Goal: Task Accomplishment & Management: Complete application form

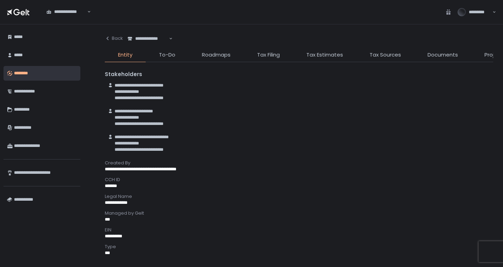
click at [110, 37] on icon "button" at bounding box center [108, 39] width 6 height 6
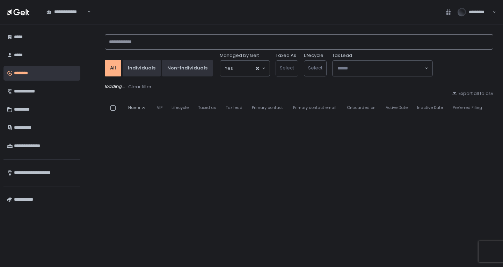
click at [124, 43] on input at bounding box center [299, 41] width 388 height 15
type input "*"
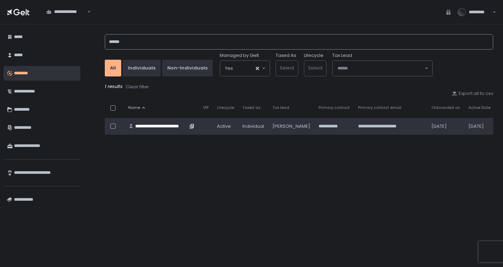
type input "******"
click at [164, 124] on div "**********" at bounding box center [161, 126] width 52 height 6
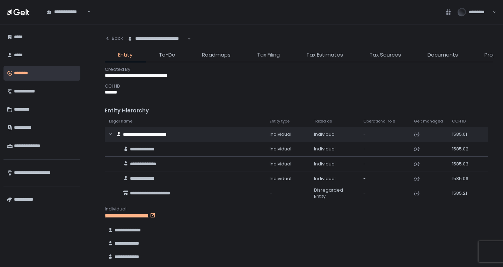
click at [277, 54] on span "Tax Filing" at bounding box center [268, 55] width 23 height 8
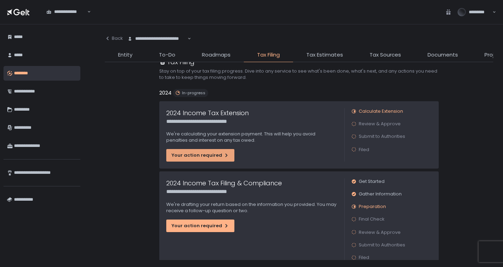
scroll to position [31, 0]
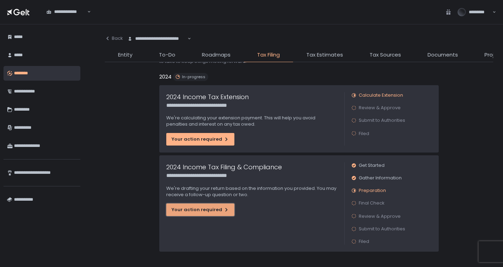
click at [213, 207] on div "Your action required" at bounding box center [200, 210] width 58 height 6
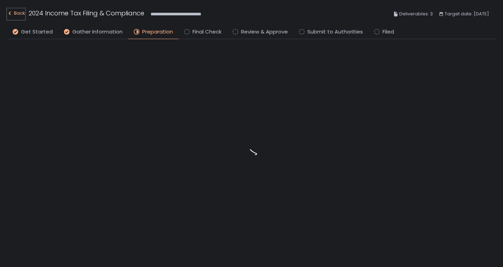
click at [13, 14] on div "Back" at bounding box center [16, 13] width 18 height 8
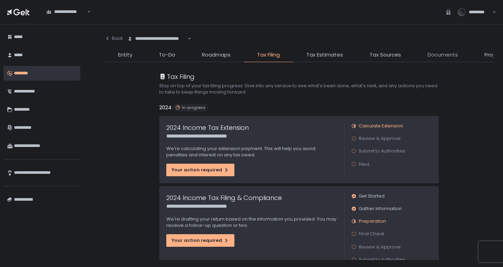
click at [436, 55] on span "Documents" at bounding box center [442, 55] width 30 height 8
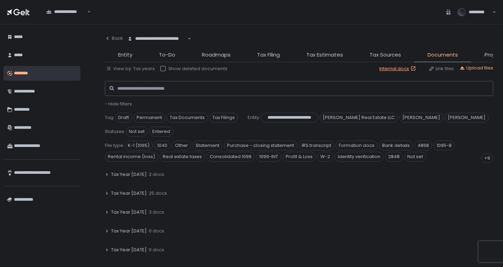
scroll to position [140, 0]
click at [149, 174] on span "2 docs" at bounding box center [156, 174] width 15 height 6
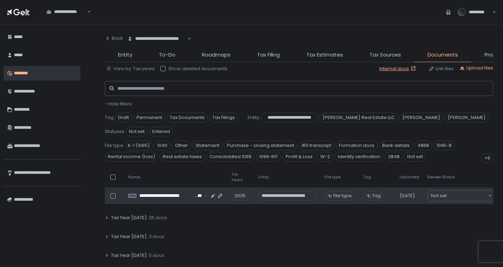
scroll to position [175, 0]
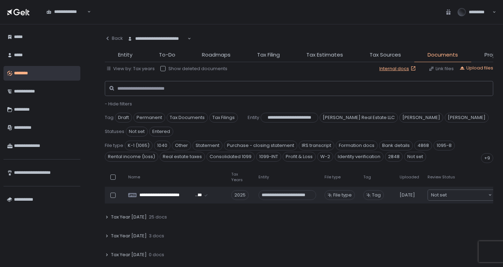
click at [155, 215] on span "25 docs" at bounding box center [158, 217] width 18 height 6
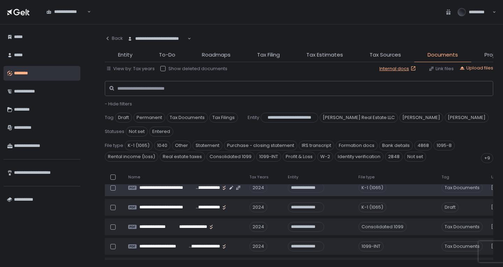
scroll to position [524, 0]
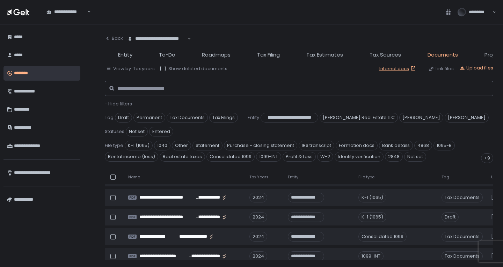
click at [252, 57] on li "Tax Filing" at bounding box center [268, 56] width 49 height 11
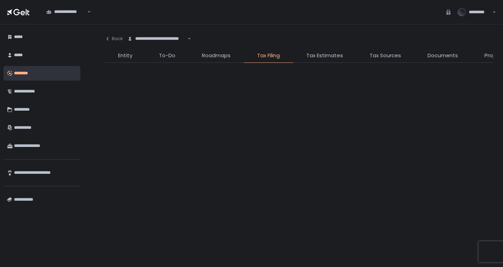
click at [262, 56] on span "Tax Filing" at bounding box center [268, 56] width 23 height 8
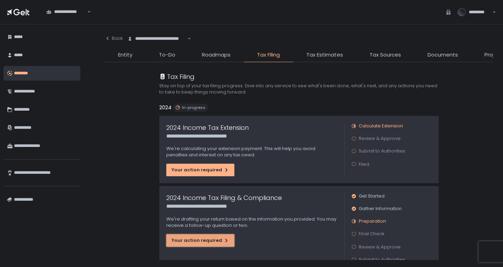
click at [198, 238] on div "Your action required" at bounding box center [200, 240] width 58 height 6
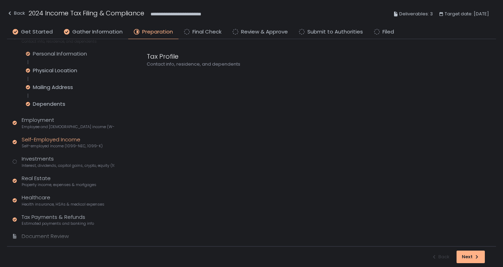
scroll to position [96, 0]
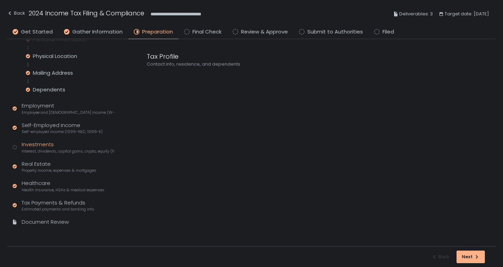
click at [65, 148] on div "Investments Interest, dividends, capital gains, crypto, equity (1099s, K-1s)" at bounding box center [68, 147] width 93 height 13
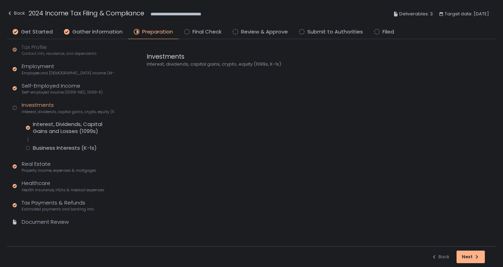
scroll to position [30, 0]
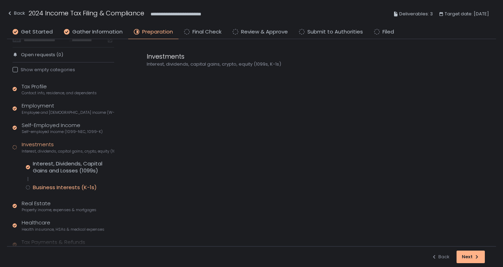
click at [61, 187] on div "Business Interests (K-1s)" at bounding box center [65, 187] width 64 height 7
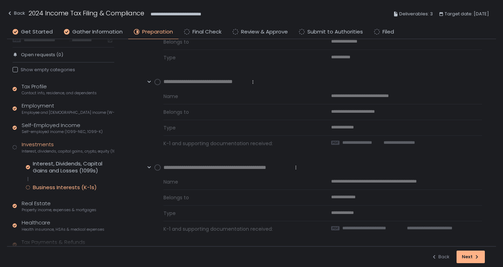
scroll to position [179, 0]
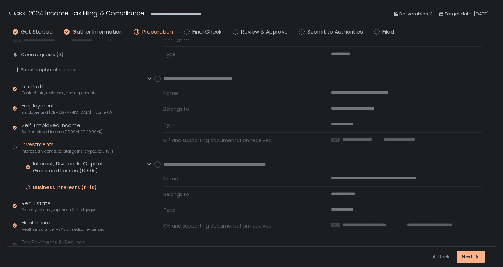
click at [158, 167] on circle at bounding box center [158, 165] width 6 height 6
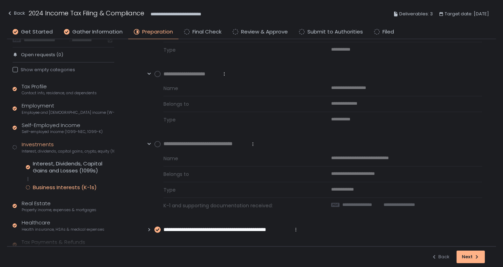
scroll to position [114, 0]
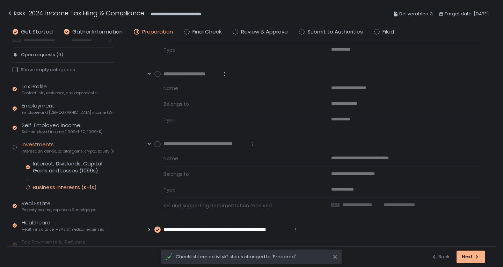
click at [157, 76] on circle at bounding box center [158, 74] width 6 height 6
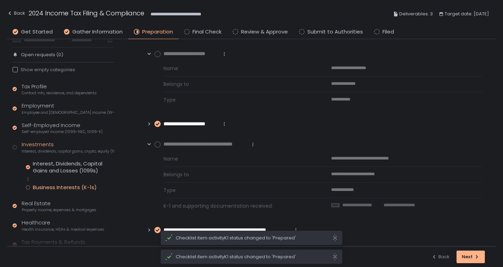
scroll to position [0, 0]
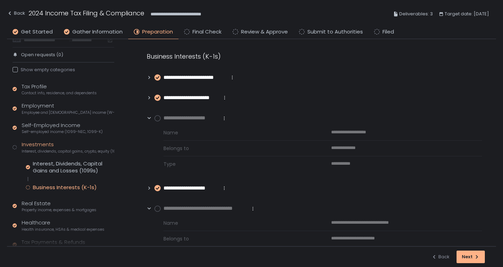
click at [157, 116] on circle at bounding box center [158, 119] width 6 height 6
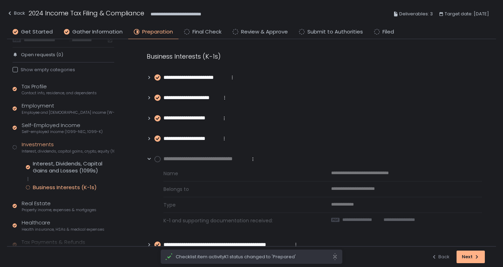
click at [156, 159] on circle at bounding box center [158, 159] width 6 height 6
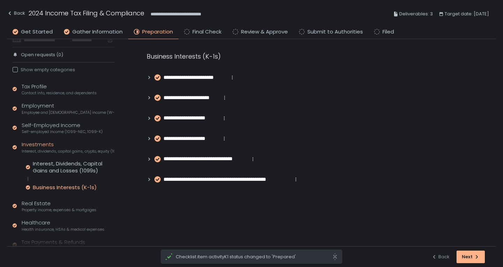
click at [187, 135] on span "**********" at bounding box center [190, 139] width 55 height 8
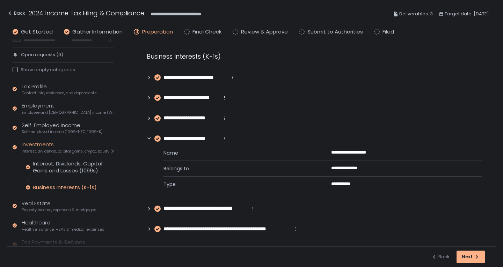
click at [192, 118] on span "**********" at bounding box center [190, 118] width 55 height 8
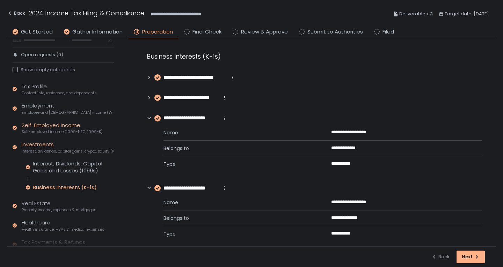
click at [41, 126] on div "Self-Employed Income Self-employed income (1099-NEC, 1099-K)" at bounding box center [62, 128] width 81 height 13
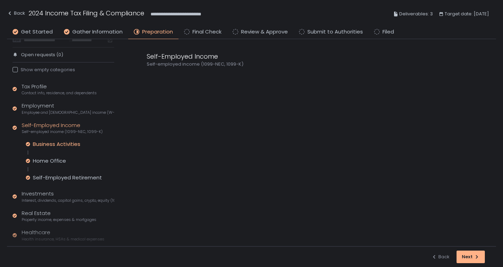
click at [80, 145] on div "Business Activities" at bounding box center [56, 144] width 47 height 7
click at [183, 76] on span "**********" at bounding box center [185, 78] width 45 height 8
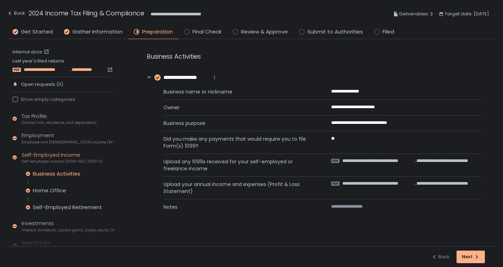
click at [51, 68] on span "**********" at bounding box center [46, 70] width 45 height 6
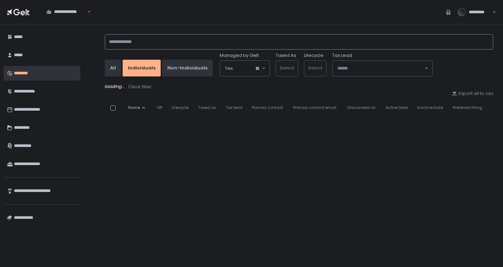
click at [147, 41] on input at bounding box center [299, 41] width 388 height 15
click at [114, 66] on div "All" at bounding box center [113, 68] width 6 height 6
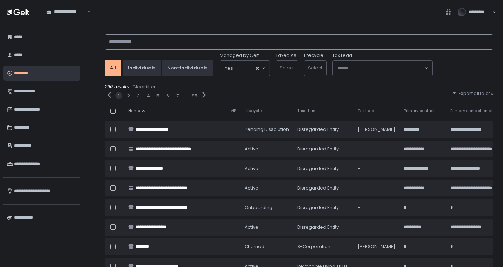
click at [212, 39] on input at bounding box center [299, 41] width 388 height 15
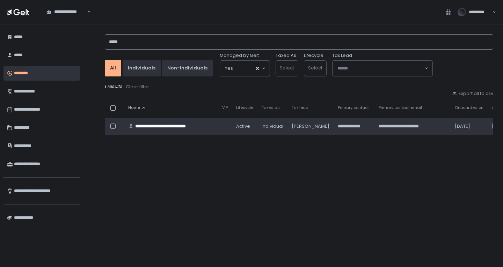
type input "*****"
click at [173, 128] on div "**********" at bounding box center [171, 126] width 72 height 6
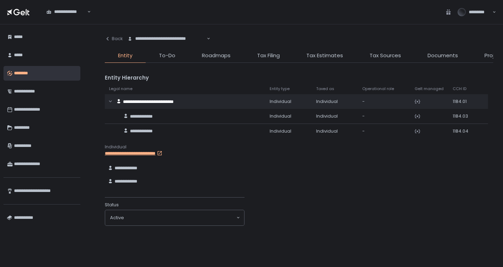
click at [425, 55] on li "Documents" at bounding box center [442, 57] width 57 height 11
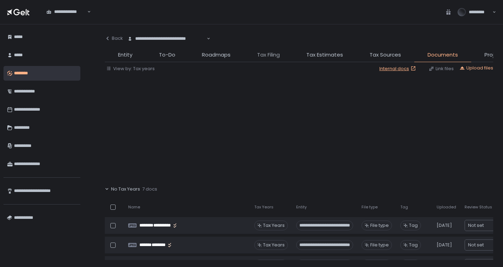
click at [275, 54] on span "Tax Filing" at bounding box center [268, 55] width 23 height 8
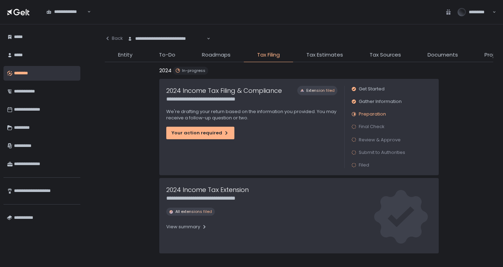
scroll to position [38, 0]
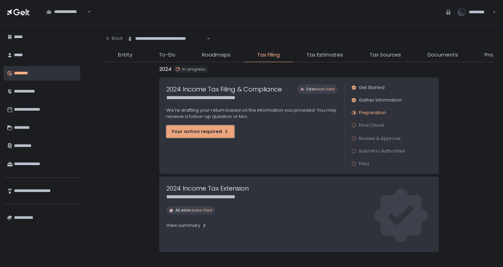
click at [199, 128] on div "Your action required" at bounding box center [200, 131] width 58 height 6
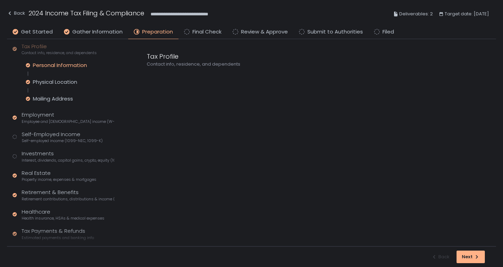
scroll to position [98, 0]
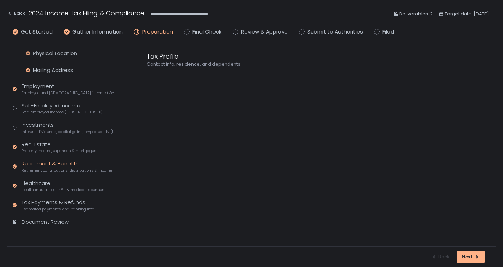
click at [49, 169] on span "Retirement contributions, distributions & income (1099-R, 5498)" at bounding box center [68, 170] width 93 height 5
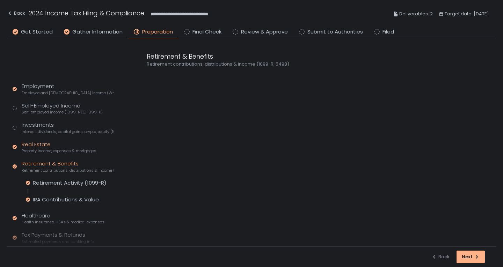
scroll to position [49, 0]
click at [54, 131] on span "Interest, dividends, capital gains, crypto, equity (1099s, K-1s)" at bounding box center [68, 131] width 93 height 5
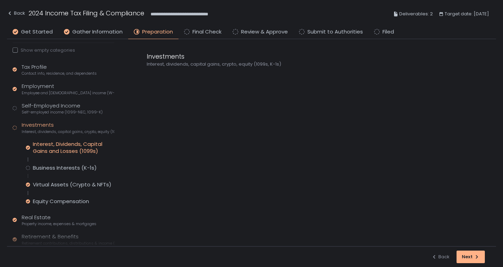
click at [71, 145] on div "Interest, Dividends, Capital Gains and Losses (1099s)" at bounding box center [73, 148] width 81 height 14
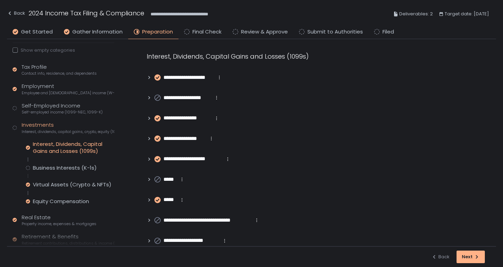
scroll to position [72, 0]
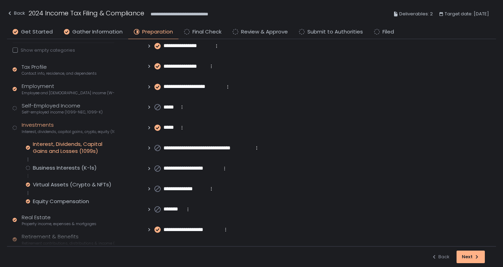
click at [71, 171] on div "Interest, Dividends, Capital Gains and Losses (1099s) Business Interests (K-1s)…" at bounding box center [70, 173] width 88 height 64
click at [71, 168] on div "Business Interests (K-1s)" at bounding box center [65, 167] width 64 height 7
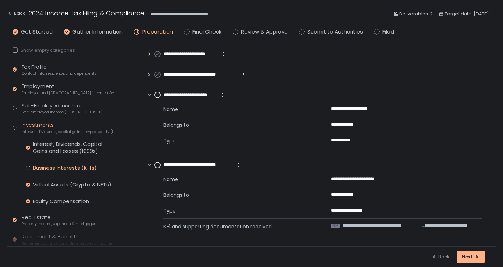
scroll to position [44, 0]
click at [69, 148] on div "Interest, Dividends, Capital Gains and Losses (1099s)" at bounding box center [73, 148] width 81 height 14
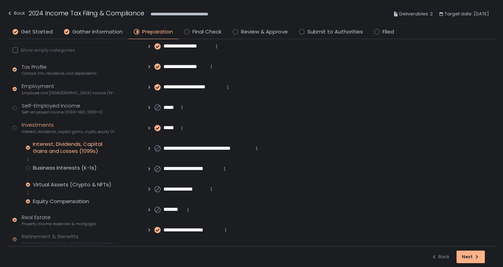
scroll to position [72, 0]
click at [44, 109] on div "Self-Employed Income Self-employed income (1099-NEC, 1099-K)" at bounding box center [62, 108] width 81 height 13
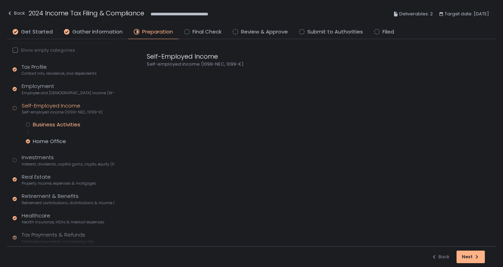
click at [55, 126] on div "Business Activities" at bounding box center [56, 124] width 47 height 7
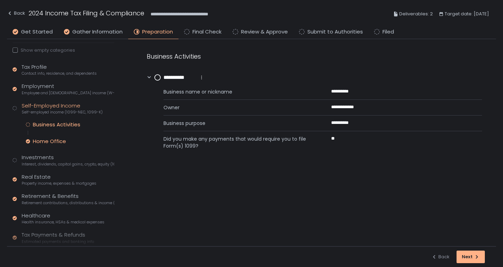
click at [52, 142] on div "Home Office" at bounding box center [49, 141] width 33 height 7
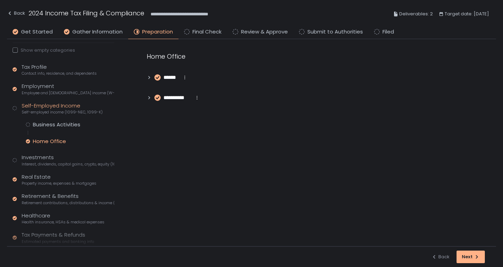
click at [174, 74] on span "******" at bounding box center [171, 78] width 16 height 8
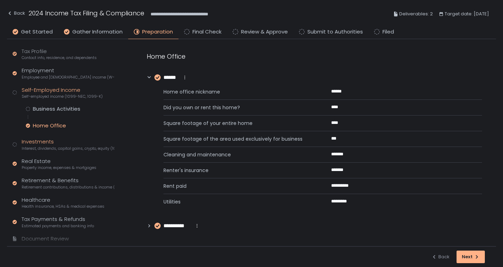
scroll to position [82, 0]
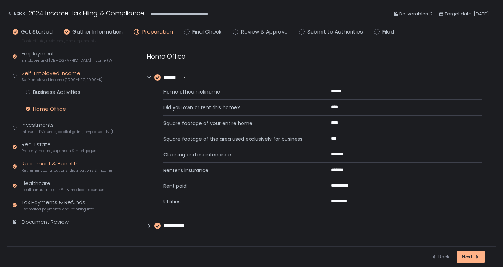
click at [53, 165] on div "Retirement & Benefits Retirement contributions, distributions & income (1099-R,…" at bounding box center [68, 166] width 93 height 13
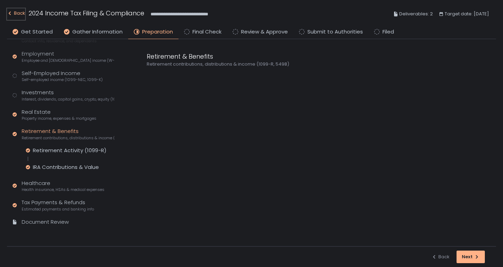
click at [15, 14] on div "Back" at bounding box center [16, 13] width 18 height 8
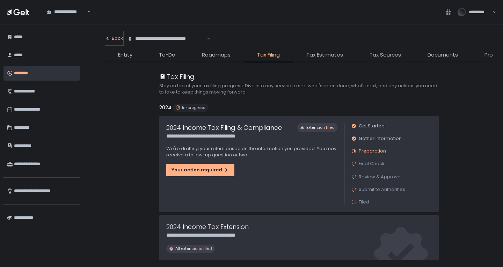
click at [115, 34] on button "Back" at bounding box center [114, 38] width 18 height 14
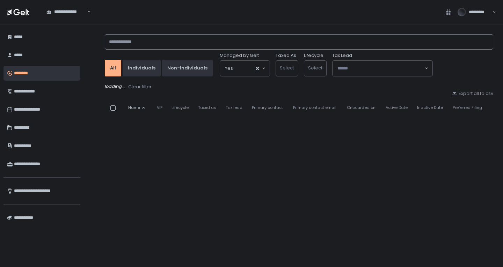
click at [116, 39] on input at bounding box center [299, 41] width 388 height 15
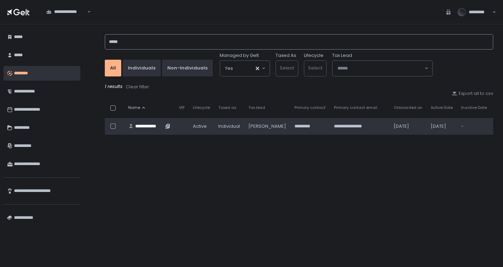
type input "*****"
click at [151, 126] on div "**********" at bounding box center [149, 126] width 28 height 6
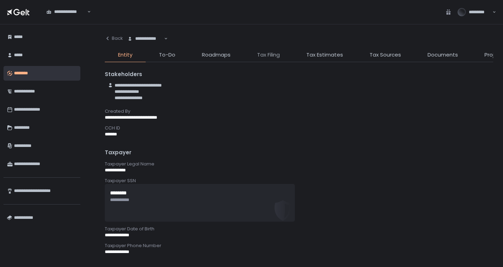
click at [273, 54] on span "Tax Filing" at bounding box center [268, 55] width 23 height 8
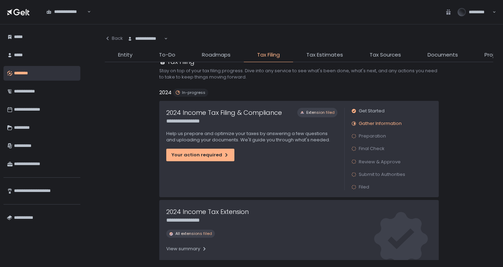
scroll to position [38, 0]
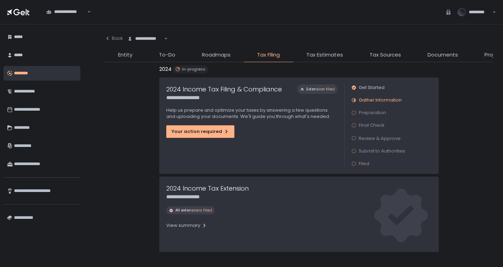
click at [206, 140] on div "**********" at bounding box center [251, 126] width 185 height 96
click at [205, 134] on div "Your action required" at bounding box center [200, 131] width 58 height 6
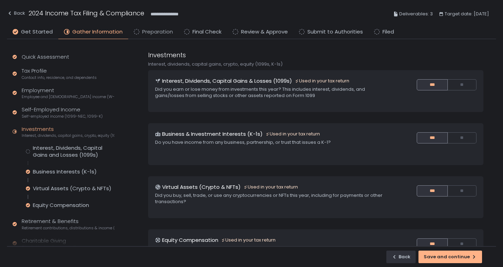
click at [156, 30] on span "Preparation" at bounding box center [157, 32] width 31 height 8
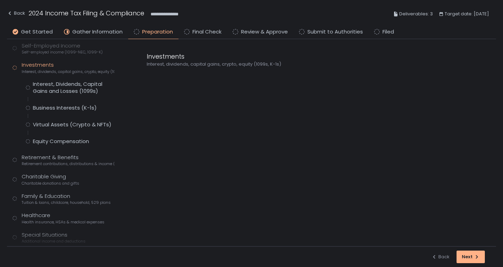
scroll to position [161, 0]
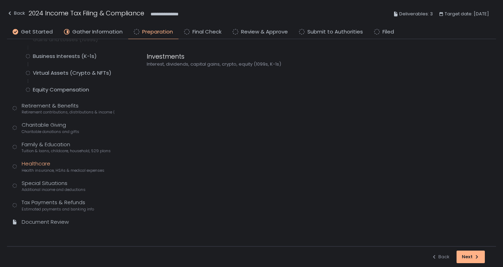
click at [63, 171] on span "Health insurance, HSAs & medical expenses" at bounding box center [63, 170] width 83 height 5
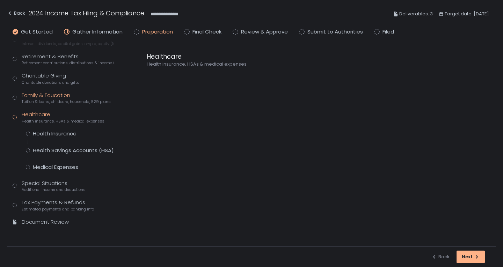
scroll to position [88, 0]
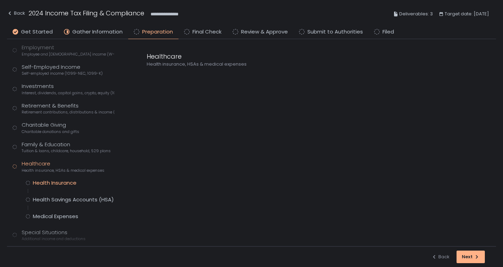
click at [57, 183] on div "Health Insurance" at bounding box center [55, 182] width 44 height 7
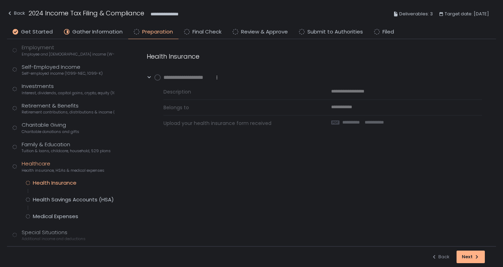
click at [63, 204] on div "Health Insurance Health Savings Accounts (HSA) Medical Expenses" at bounding box center [70, 199] width 88 height 41
click at [64, 201] on div "Health Savings Accounts (HSA)" at bounding box center [73, 199] width 81 height 7
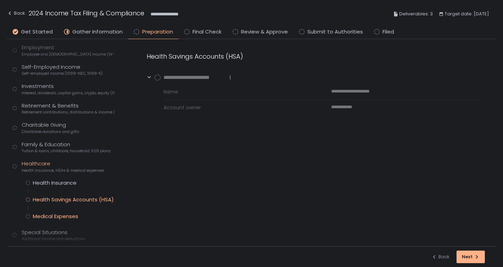
click at [61, 214] on div "Medical Expenses" at bounding box center [55, 216] width 45 height 7
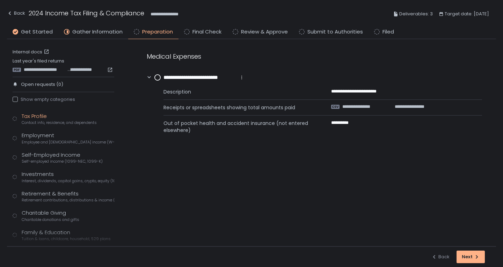
click at [55, 119] on div "Tax Profile Contact info, residence, and dependents" at bounding box center [59, 118] width 75 height 13
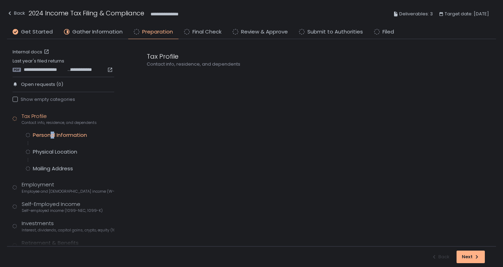
click at [52, 132] on div "Personal Information" at bounding box center [60, 135] width 54 height 7
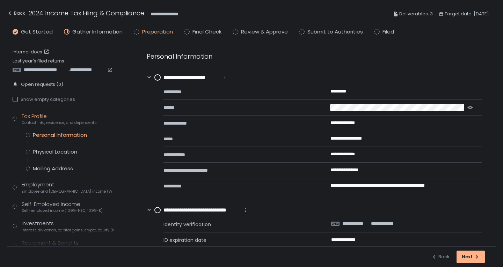
click at [53, 160] on div "Personal Information Physical Location Mailing Address" at bounding box center [70, 152] width 88 height 41
click at [54, 151] on div "Physical Location" at bounding box center [55, 151] width 44 height 7
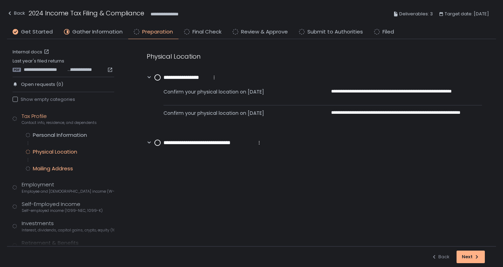
click at [51, 167] on div "Mailing Address" at bounding box center [53, 168] width 40 height 7
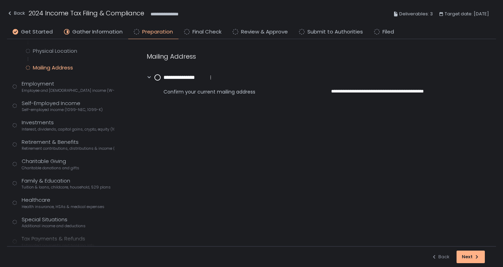
scroll to position [105, 0]
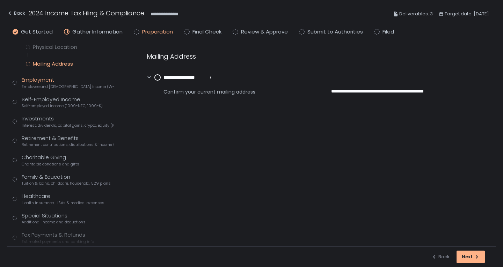
click at [38, 84] on span "Employee and [DEMOGRAPHIC_DATA] income (W-2s)" at bounding box center [68, 86] width 93 height 5
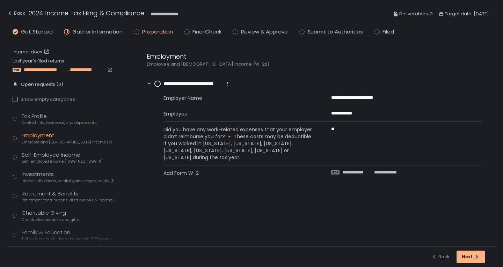
click at [61, 70] on span "**********" at bounding box center [45, 70] width 43 height 6
click at [60, 157] on div "Self-Employed Income Self-employed income (1099-NEC, 1099-K)" at bounding box center [62, 157] width 81 height 13
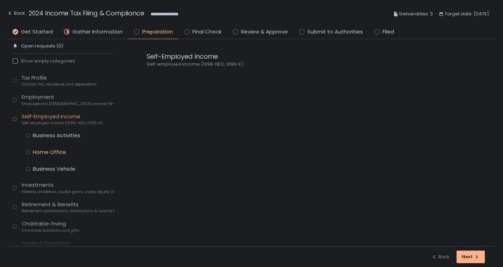
scroll to position [105, 0]
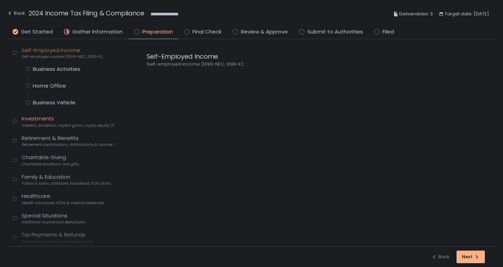
click at [65, 124] on span "Interest, dividends, capital gains, crypto, equity (1099s, K-1s)" at bounding box center [68, 125] width 93 height 5
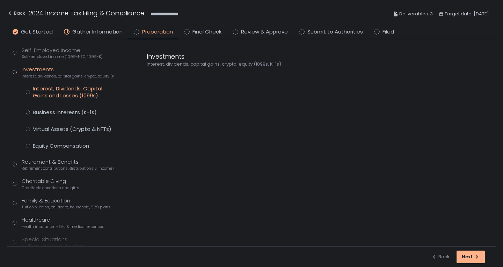
click at [78, 94] on div "Interest, Dividends, Capital Gains and Losses (1099s)" at bounding box center [73, 92] width 81 height 14
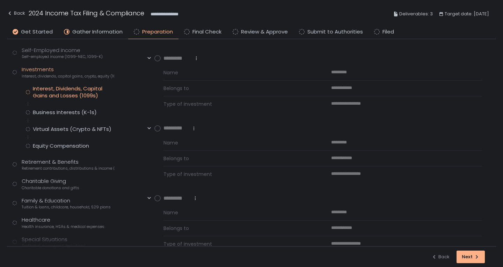
scroll to position [95, 0]
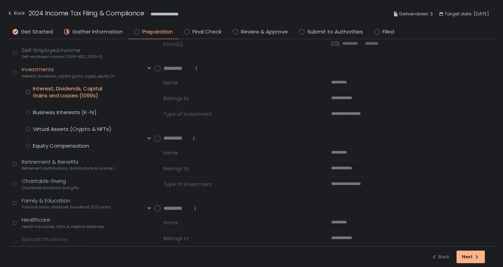
drag, startPoint x: 127, startPoint y: 3, endPoint x: 422, endPoint y: 119, distance: 317.5
click at [422, 119] on div "**********" at bounding box center [322, 116] width 318 height 11
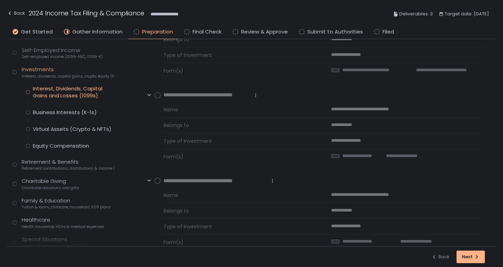
scroll to position [793, 0]
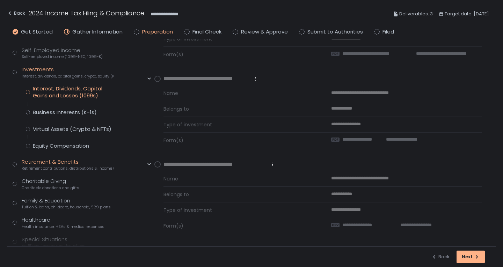
click at [66, 166] on span "Retirement contributions, distributions & income (1099-R, 5498)" at bounding box center [68, 168] width 93 height 5
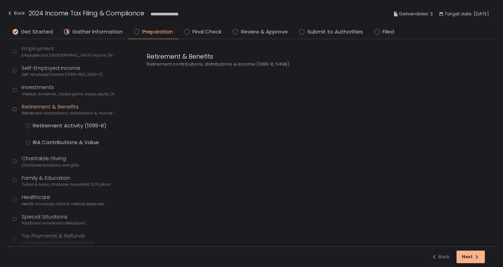
scroll to position [70, 0]
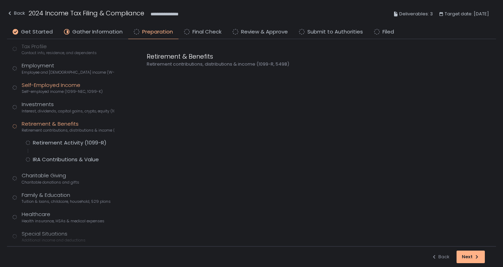
click at [77, 88] on div "Self-Employed Income Self-employed income (1099-NEC, 1099-K)" at bounding box center [62, 87] width 81 height 13
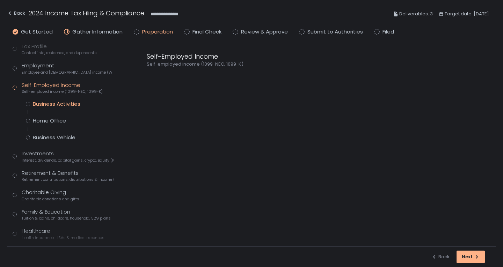
click at [74, 102] on div "Business Activities" at bounding box center [56, 104] width 47 height 7
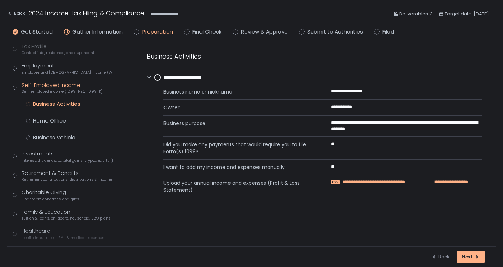
click at [388, 183] on span "**********" at bounding box center [386, 182] width 89 height 6
